Goal: Find specific page/section: Find specific page/section

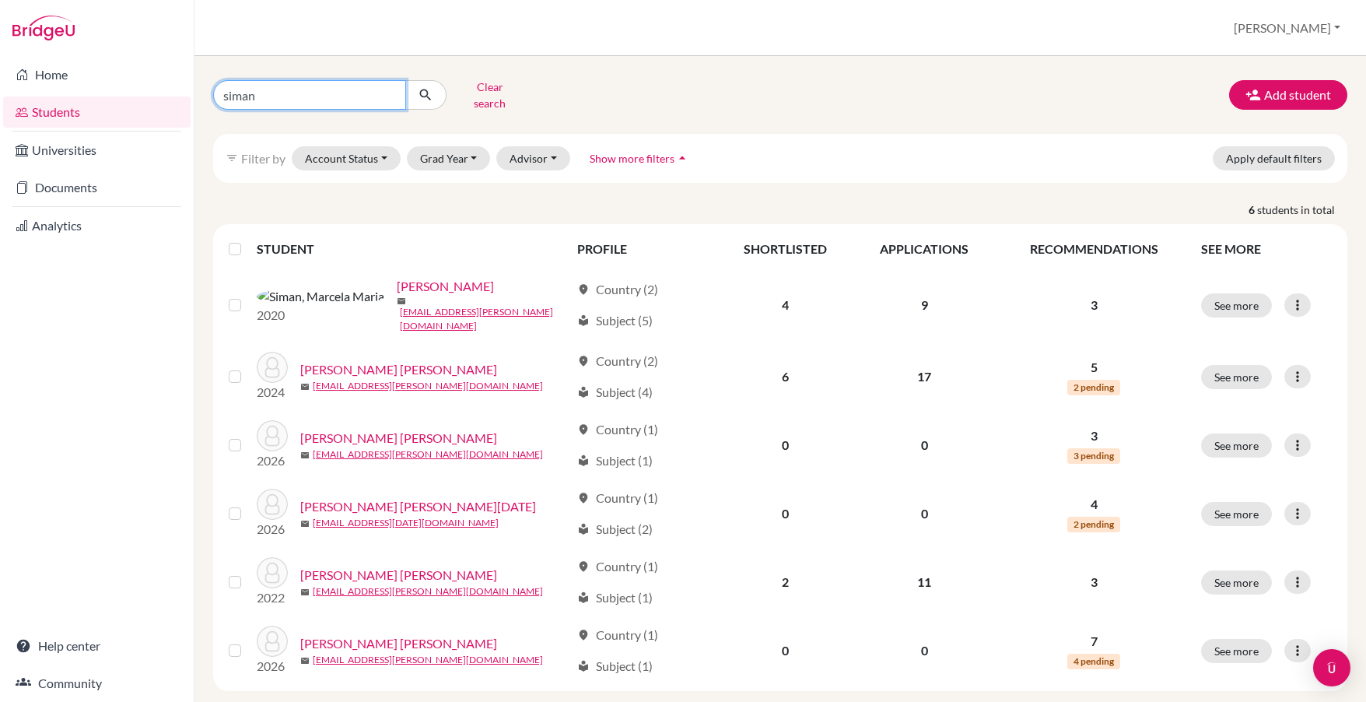
click at [348, 96] on input "siman" at bounding box center [309, 95] width 193 height 30
click at [233, 97] on input "siman" at bounding box center [309, 95] width 193 height 30
click at [240, 86] on input "siman" at bounding box center [309, 95] width 193 height 30
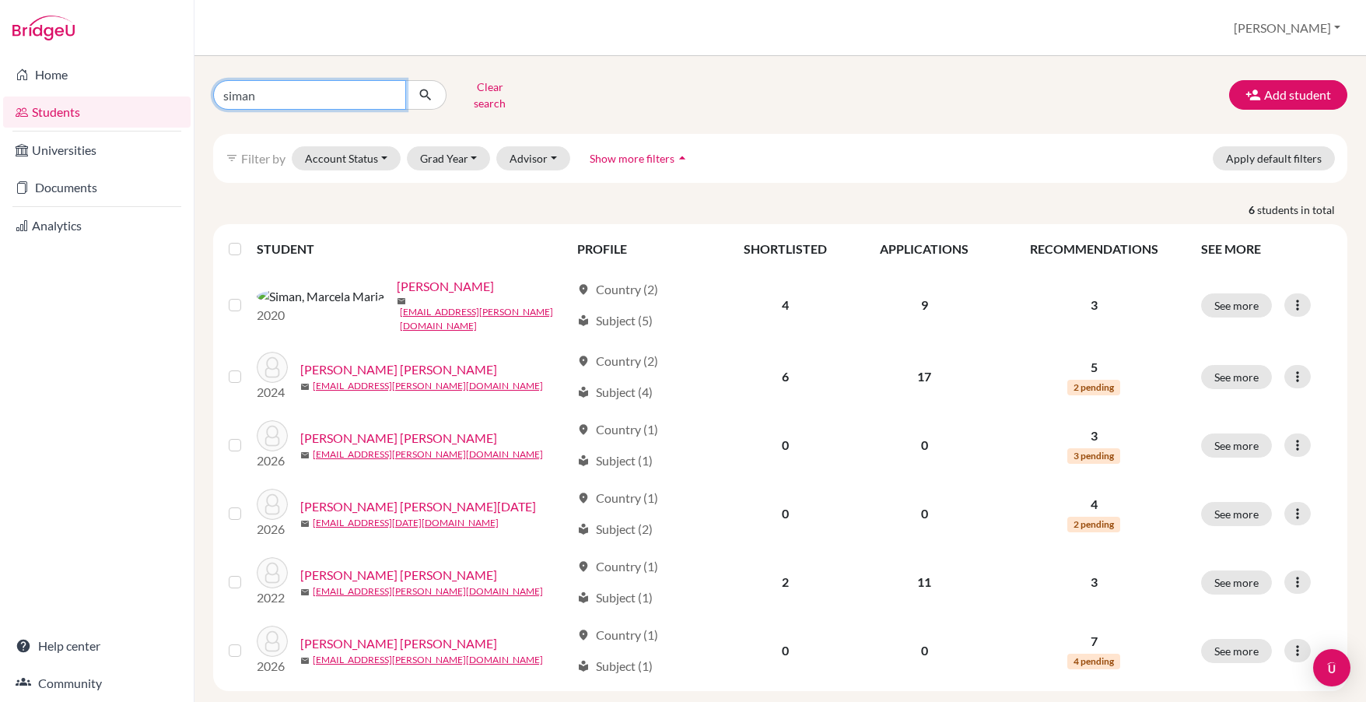
click at [240, 86] on input "siman" at bounding box center [309, 95] width 193 height 30
type input "dada"
click at [425, 89] on button "submit" at bounding box center [425, 95] width 41 height 30
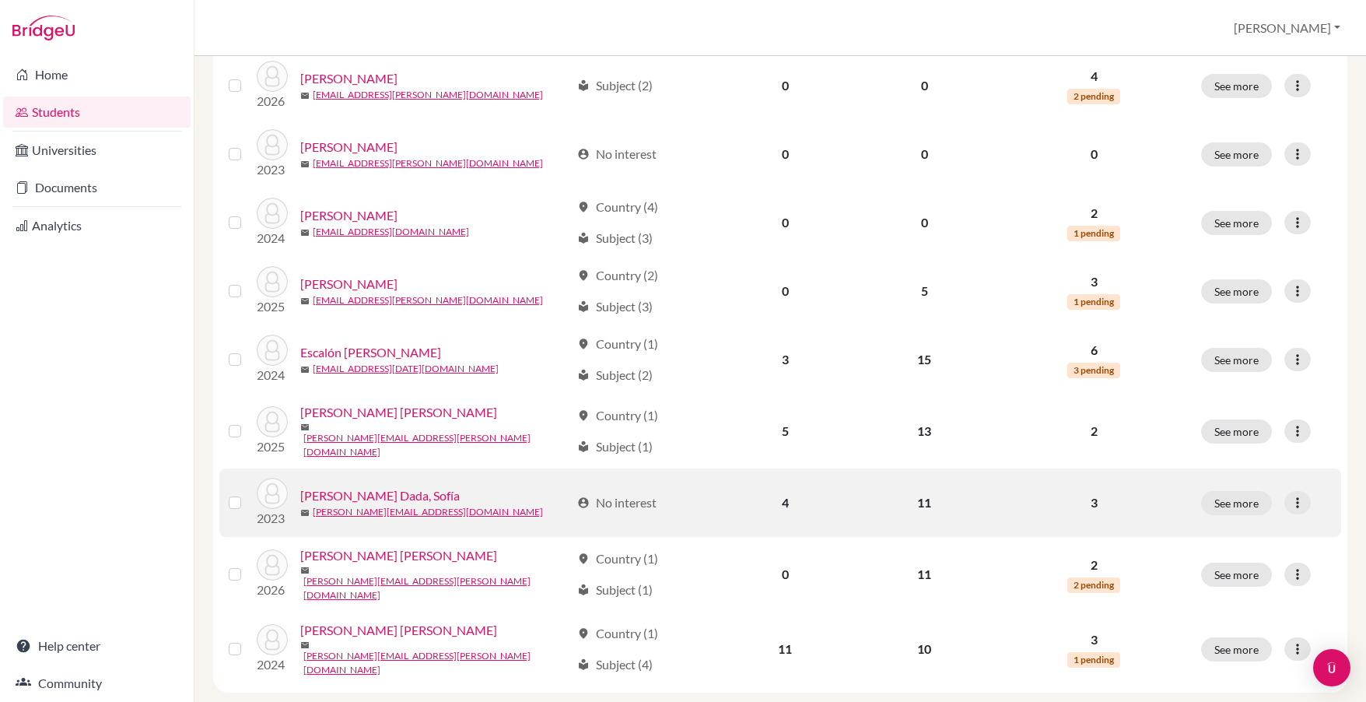
scroll to position [283, 0]
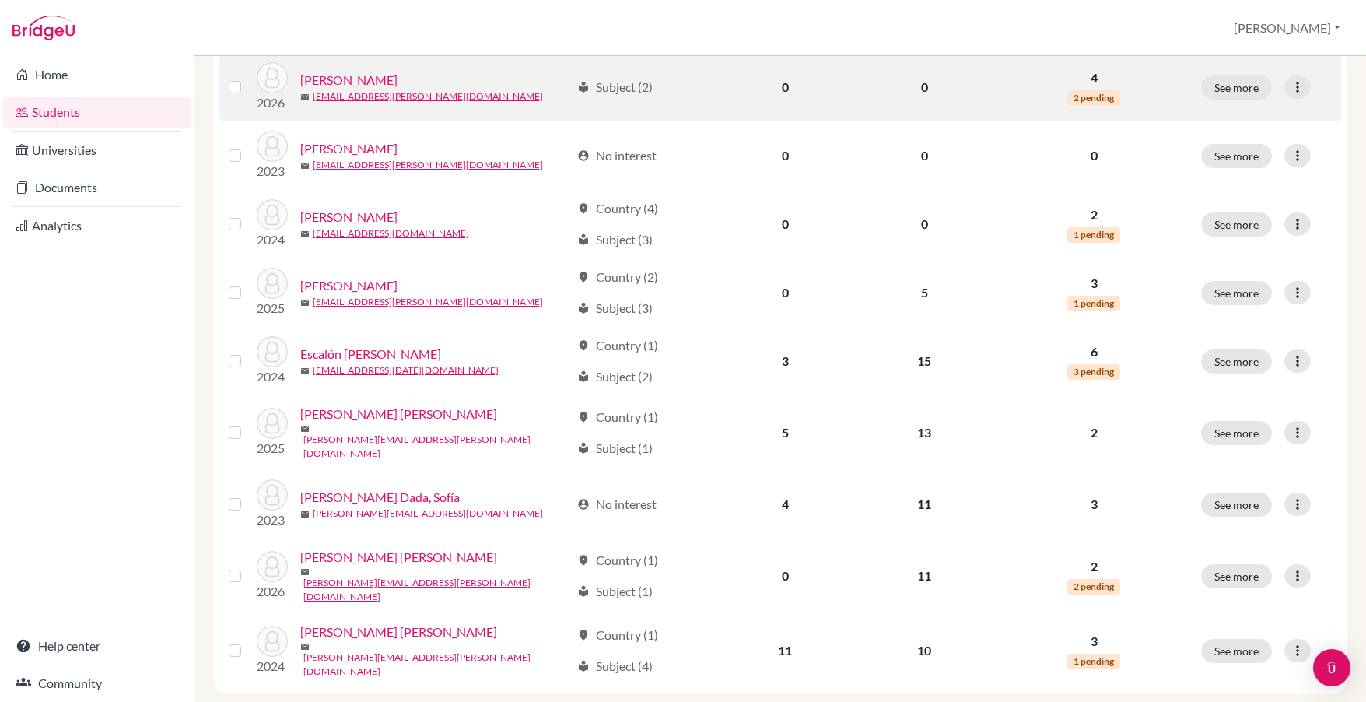
click at [397, 71] on link "[PERSON_NAME]" at bounding box center [348, 80] width 97 height 19
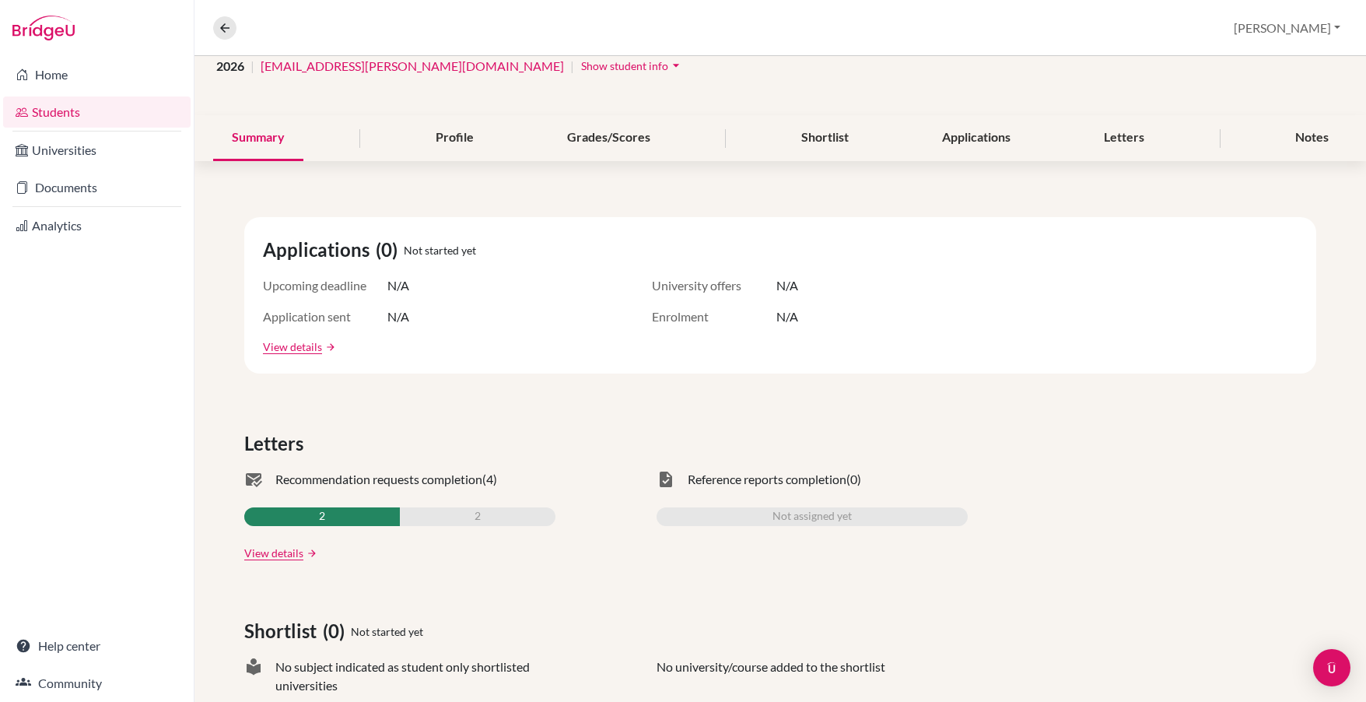
scroll to position [162, 0]
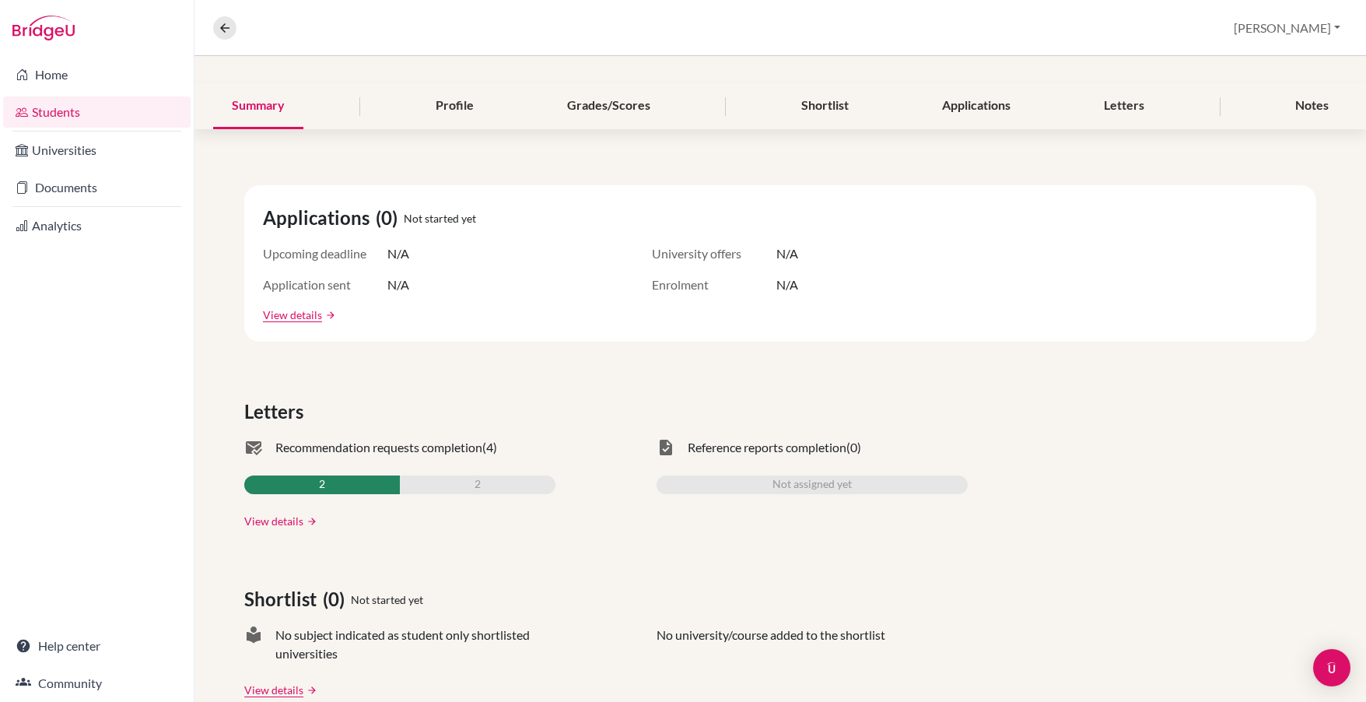
click at [290, 527] on link "View details" at bounding box center [273, 521] width 59 height 16
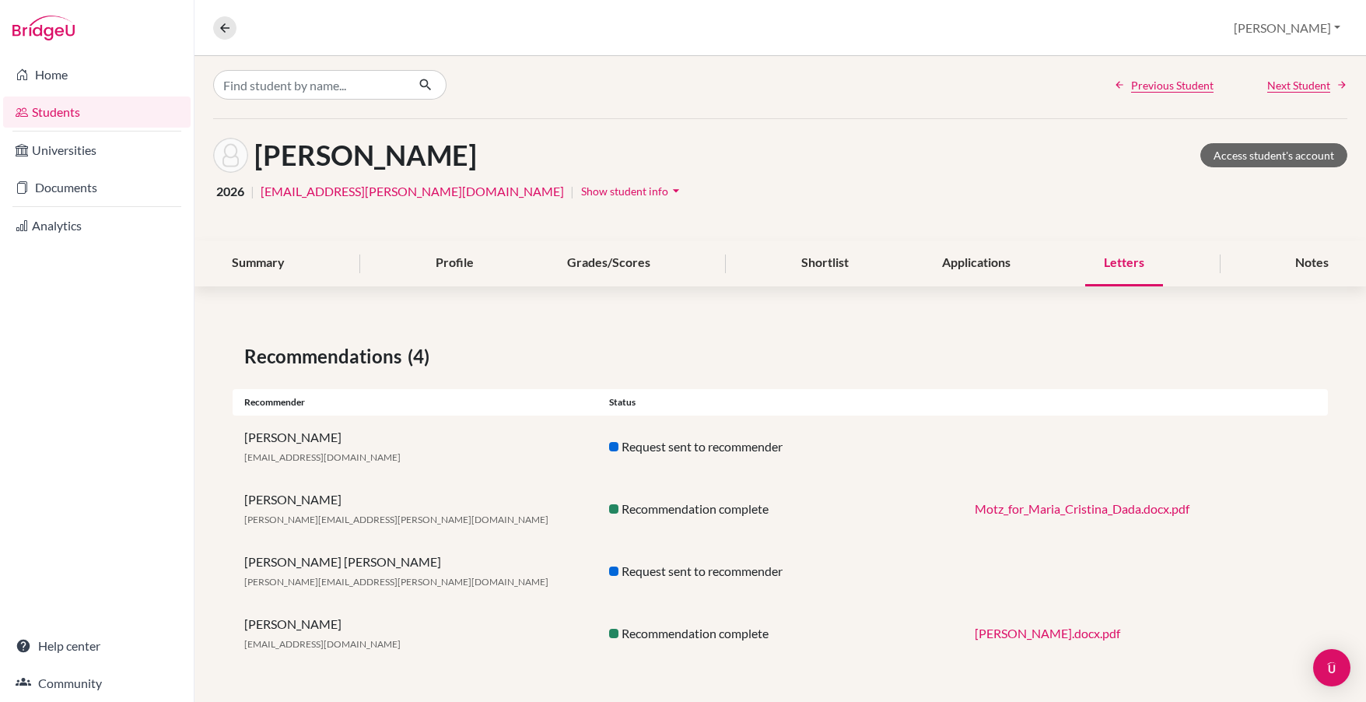
scroll to position [5, 0]
